Goal: Use online tool/utility: Utilize a website feature to perform a specific function

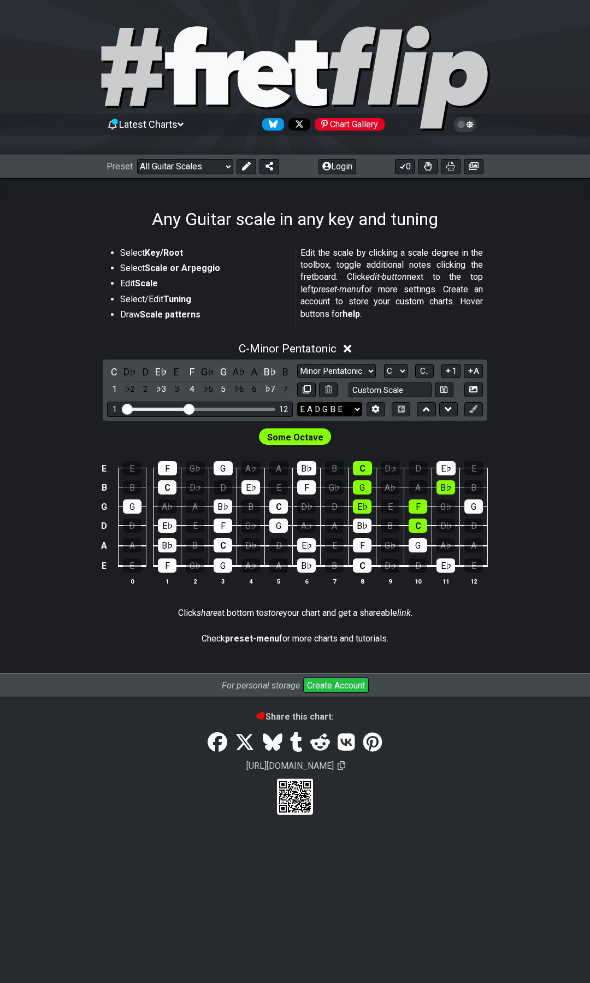
click at [347, 411] on select "E A D G B E E A D G B E E A D G B E B E A D F♯ B A D G C E A D A D G B E E♭ A♭ …" at bounding box center [329, 409] width 65 height 15
click at [118, 639] on section "Check preset-menu for more charts and tutorials." at bounding box center [295, 640] width 590 height 25
click at [379, 390] on input "text" at bounding box center [389, 389] width 83 height 15
type input "Custom Scale"
click at [353, 408] on select "E A D G B E E A D G B E E A D G B E B E A D F♯ B A D G C E A D A D G B E E♭ A♭ …" at bounding box center [329, 409] width 65 height 15
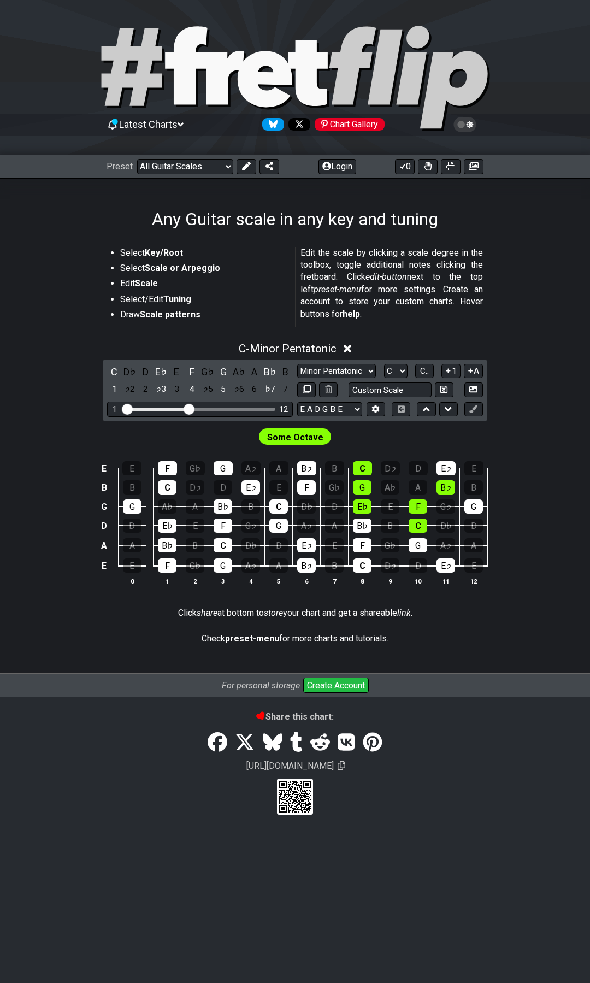
click at [582, 386] on div "C - Minor Pentatonic C D♭ D E♭ E F G♭ G A♭ A B♭ B 1 ♭2 2 ♭3 3 4 ♭5 5 ♭6 6 ♭7 7 …" at bounding box center [295, 467] width 590 height 265
click at [104, 563] on td "E" at bounding box center [104, 566] width 13 height 21
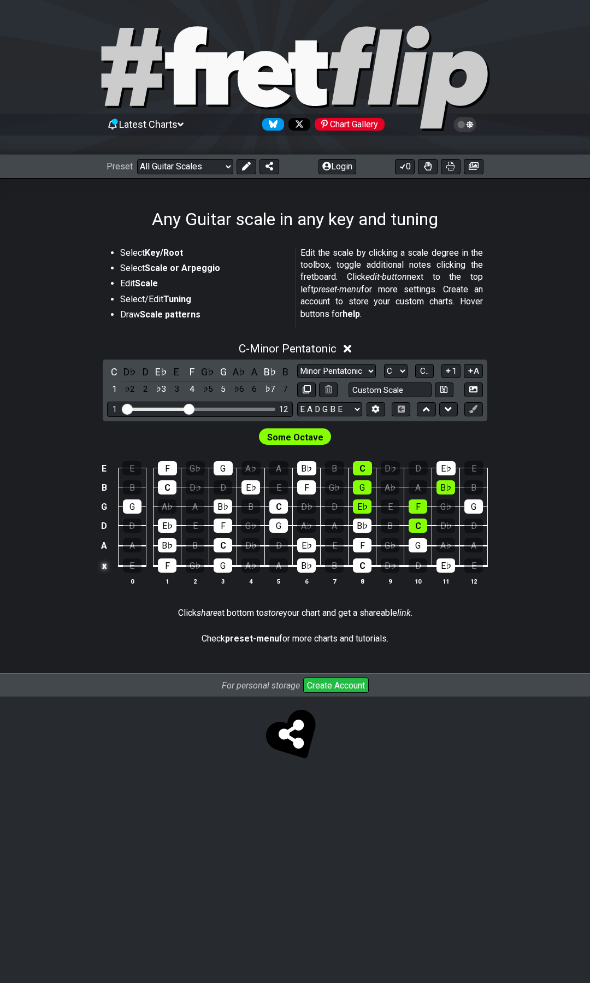
click at [104, 570] on td "x" at bounding box center [104, 566] width 13 height 21
click at [104, 566] on td "o" at bounding box center [104, 566] width 13 height 21
click at [105, 566] on td at bounding box center [104, 566] width 13 height 21
drag, startPoint x: 102, startPoint y: 566, endPoint x: 76, endPoint y: 571, distance: 26.1
click at [76, 571] on div "E E F G♭ G A♭ A B♭ B C D♭ D E♭ E B B C D♭ D E♭ E F G♭ G A♭ A B♭ B G G A♭ A B♭ B…" at bounding box center [295, 523] width 590 height 153
